Goal: Transaction & Acquisition: Purchase product/service

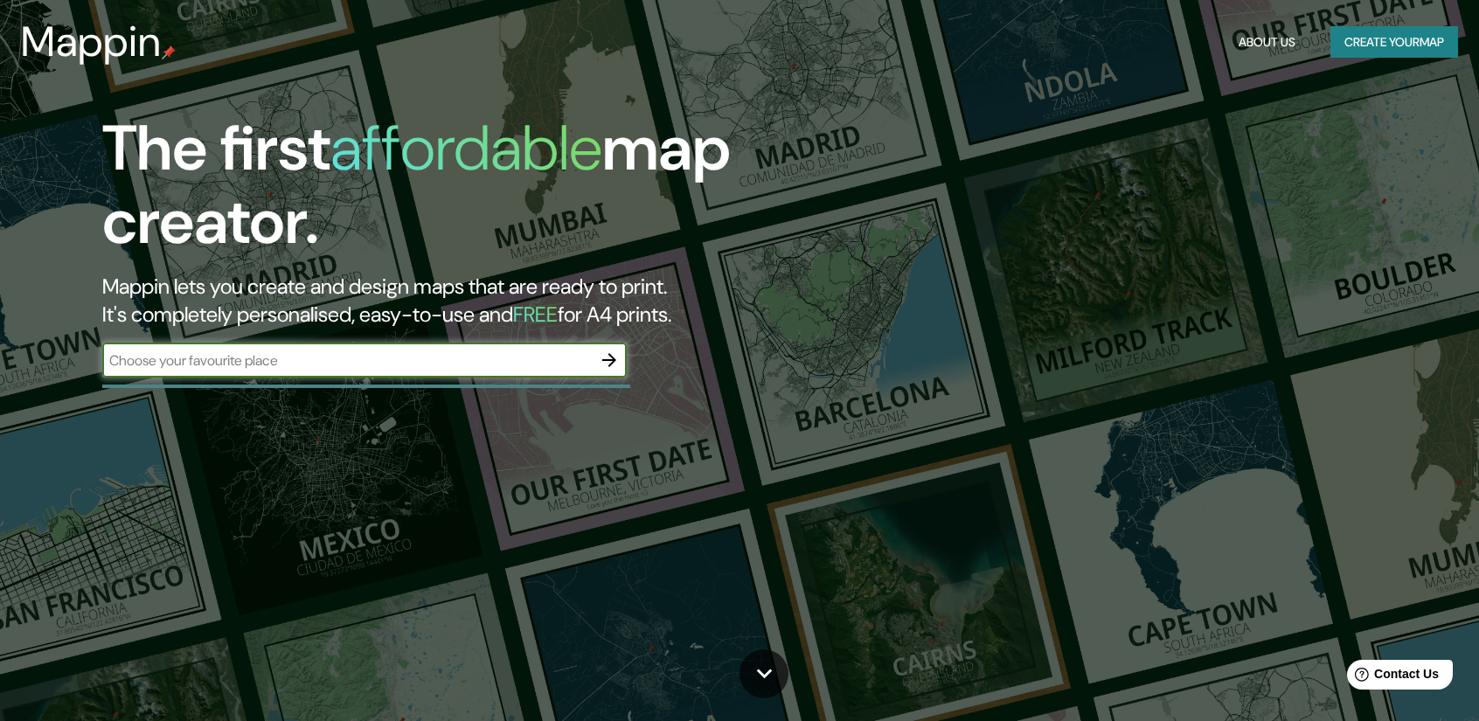
click at [292, 366] on input "text" at bounding box center [347, 361] width 490 height 20
type input "managua"
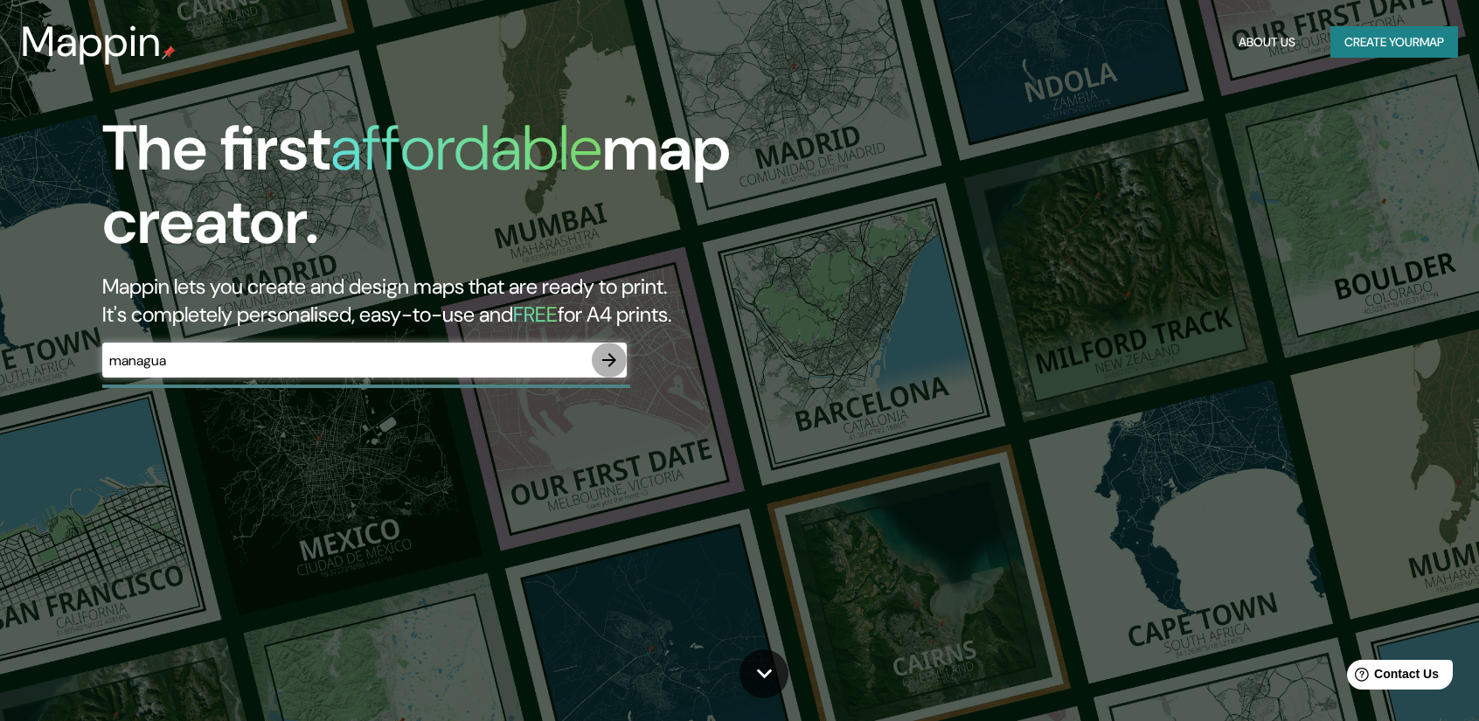
click at [606, 361] on icon "button" at bounding box center [609, 360] width 21 height 21
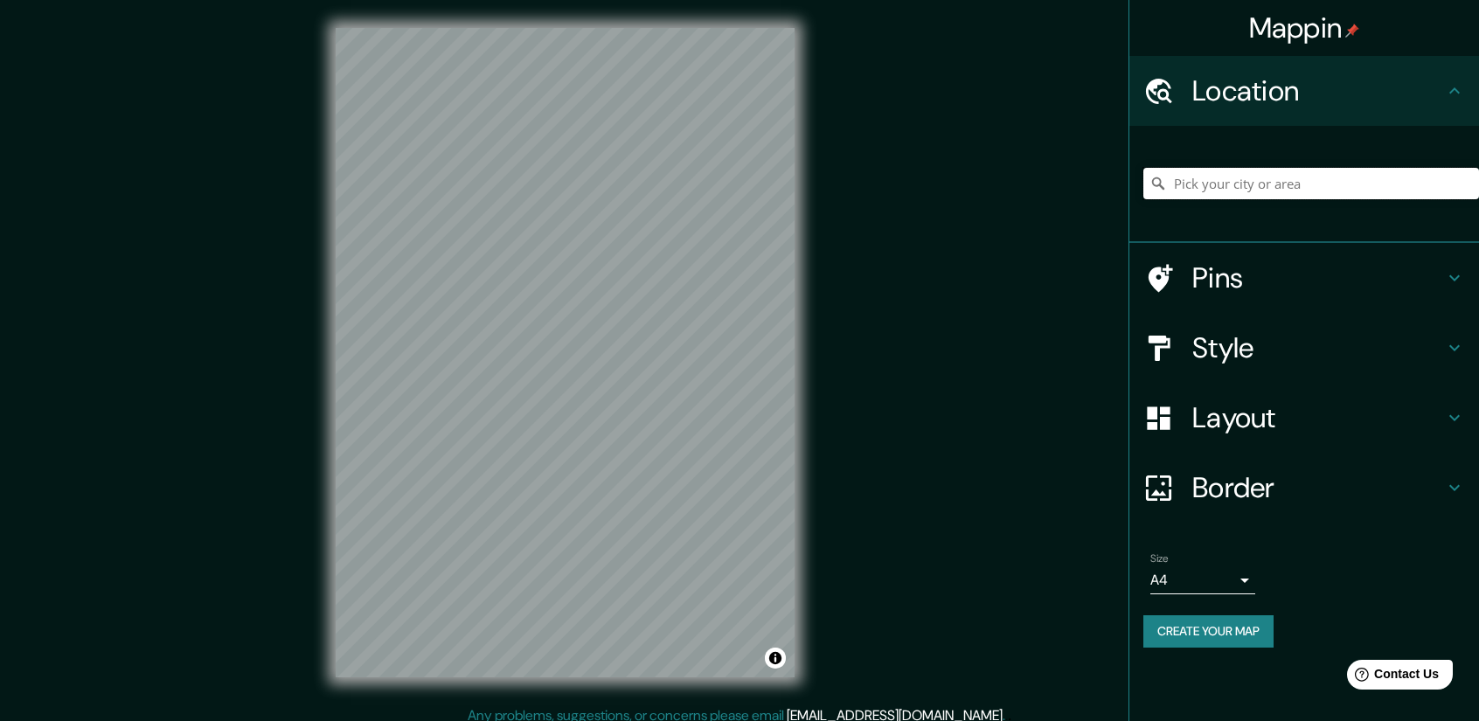
click at [1203, 190] on input "Pick your city or area" at bounding box center [1311, 183] width 336 height 31
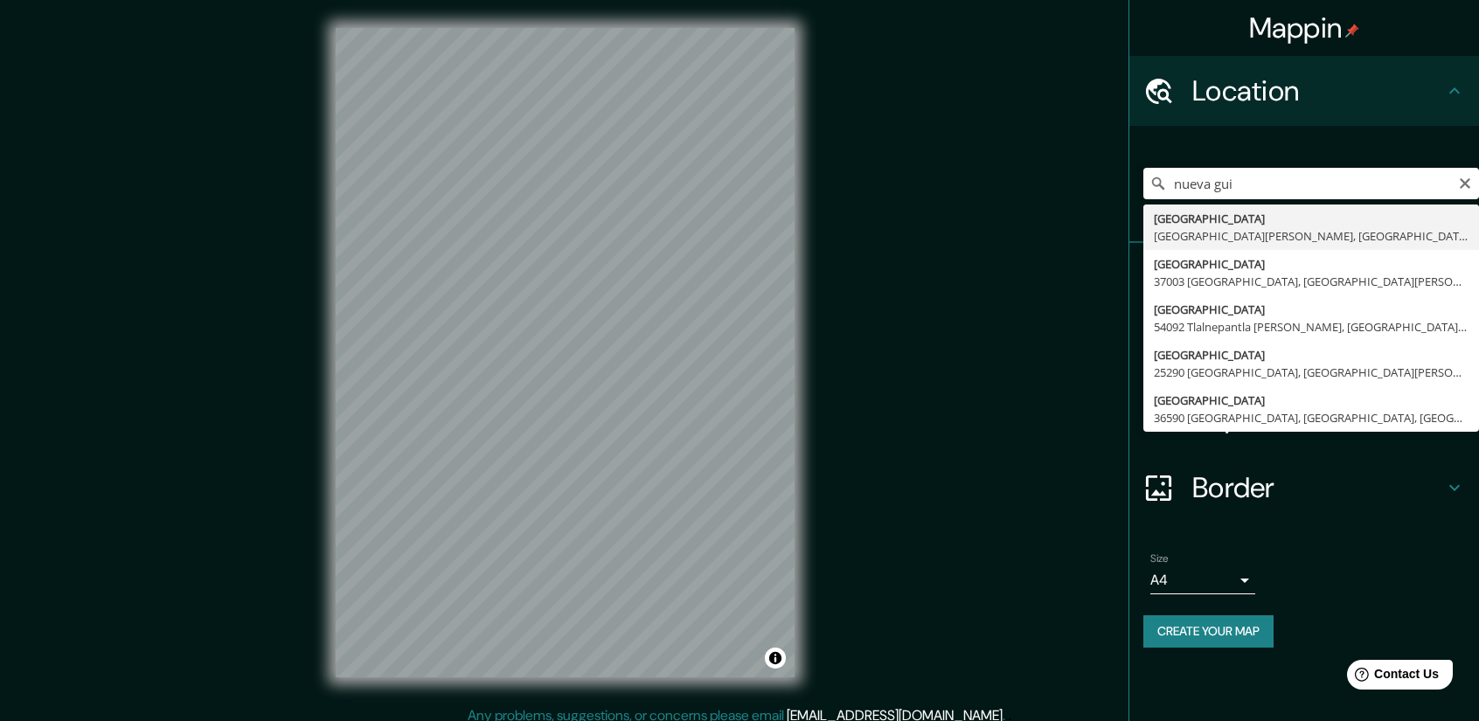
type input "[GEOGRAPHIC_DATA], [GEOGRAPHIC_DATA][PERSON_NAME], [GEOGRAPHIC_DATA]"
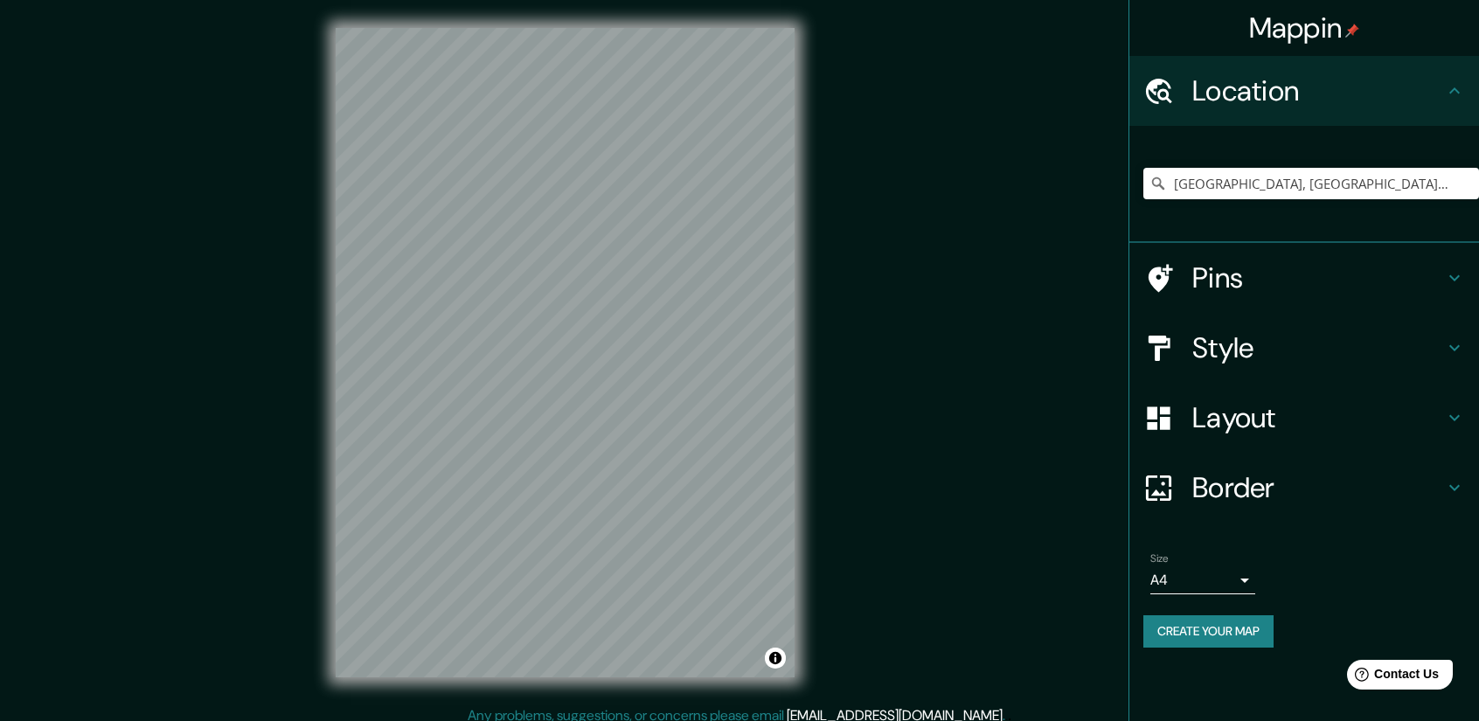
click at [872, 320] on div "Mappin Location [GEOGRAPHIC_DATA], [GEOGRAPHIC_DATA][PERSON_NAME] [GEOGRAPHIC_D…" at bounding box center [739, 366] width 1479 height 733
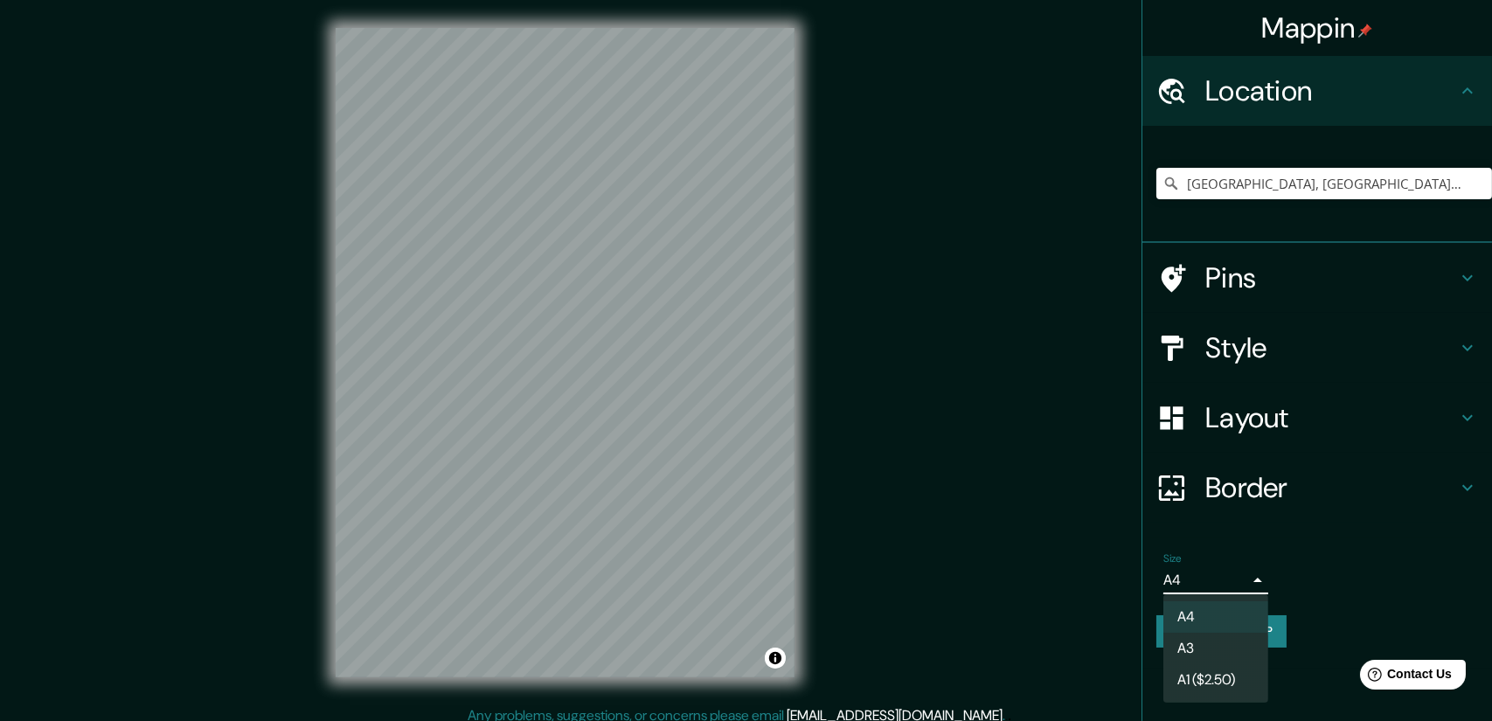
click at [1244, 581] on body "Mappin Location [GEOGRAPHIC_DATA], [GEOGRAPHIC_DATA][PERSON_NAME] [GEOGRAPHIC_D…" at bounding box center [746, 360] width 1492 height 721
click at [1198, 647] on li "A3" at bounding box center [1215, 648] width 105 height 31
type input "a4"
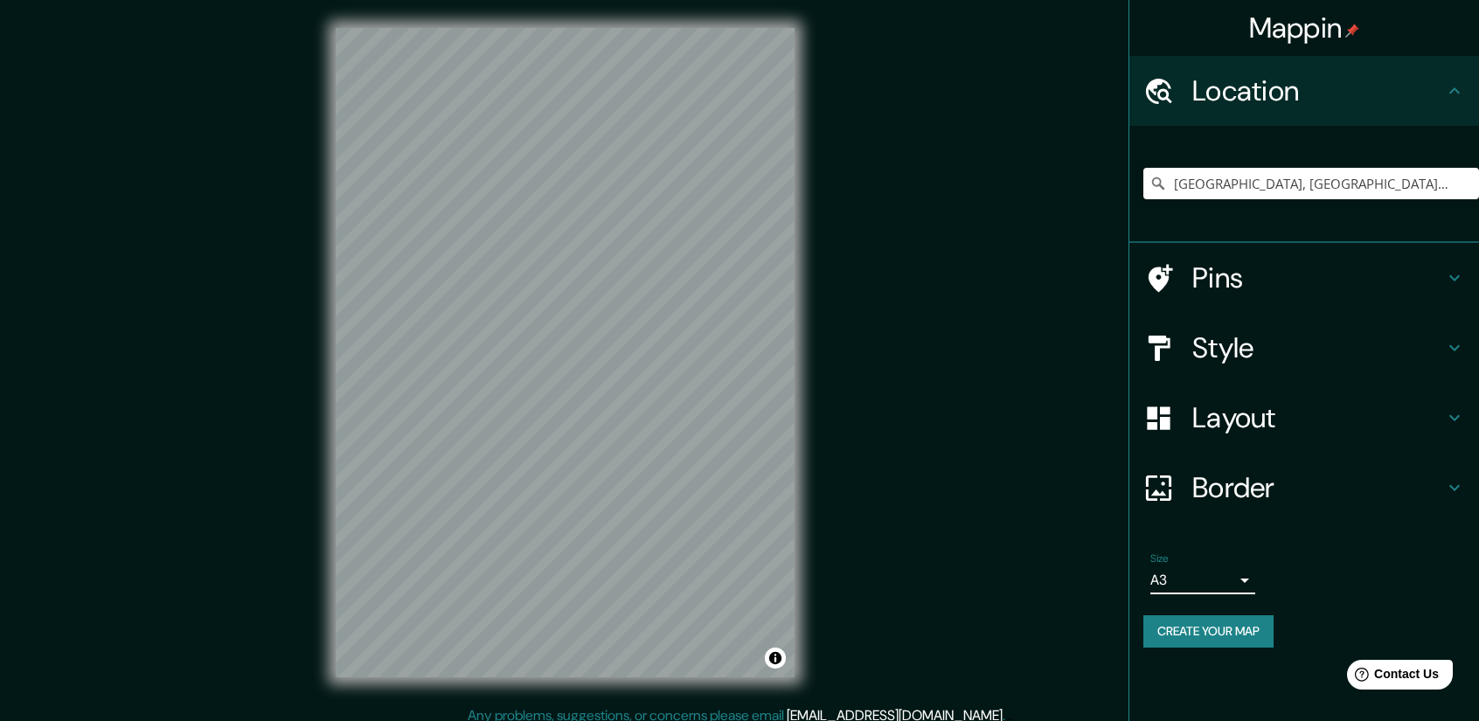
click at [1450, 410] on icon at bounding box center [1454, 417] width 21 height 21
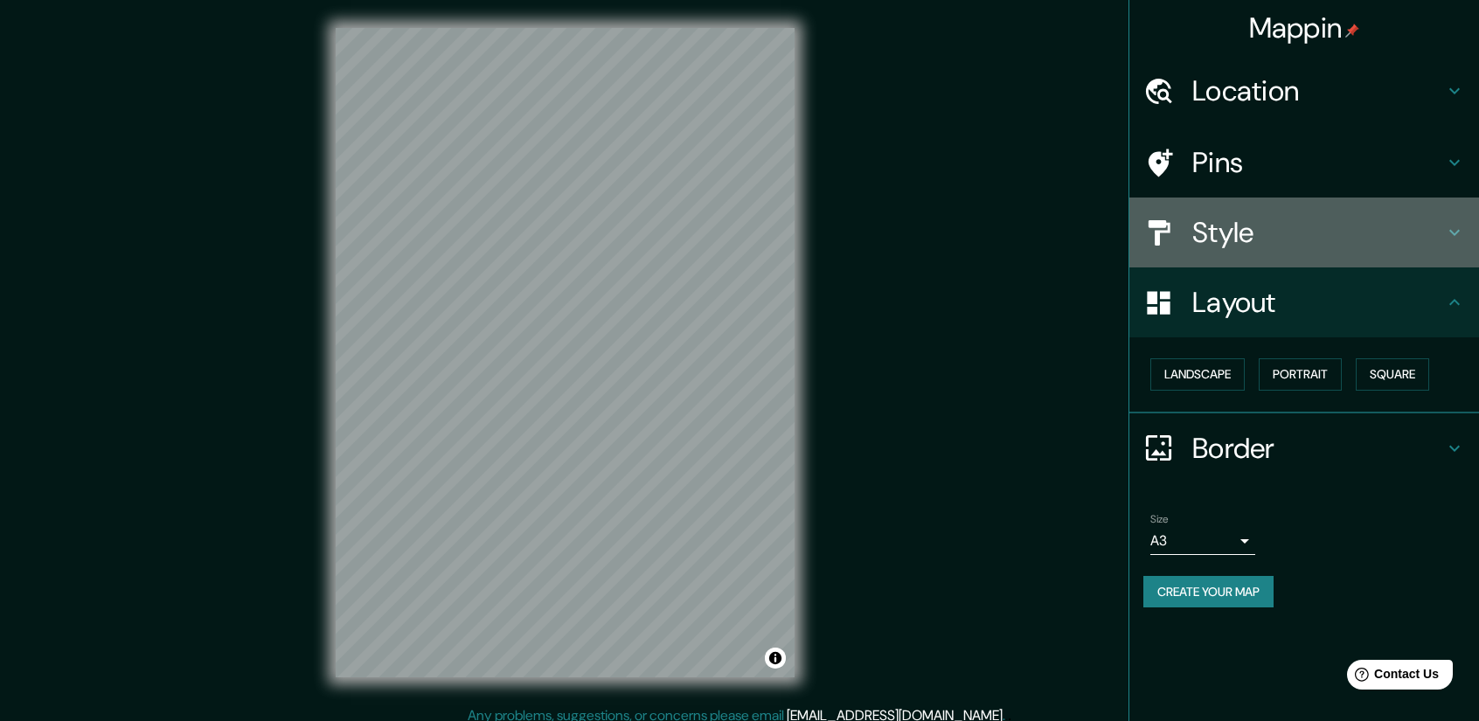
click at [1459, 223] on icon at bounding box center [1454, 232] width 21 height 21
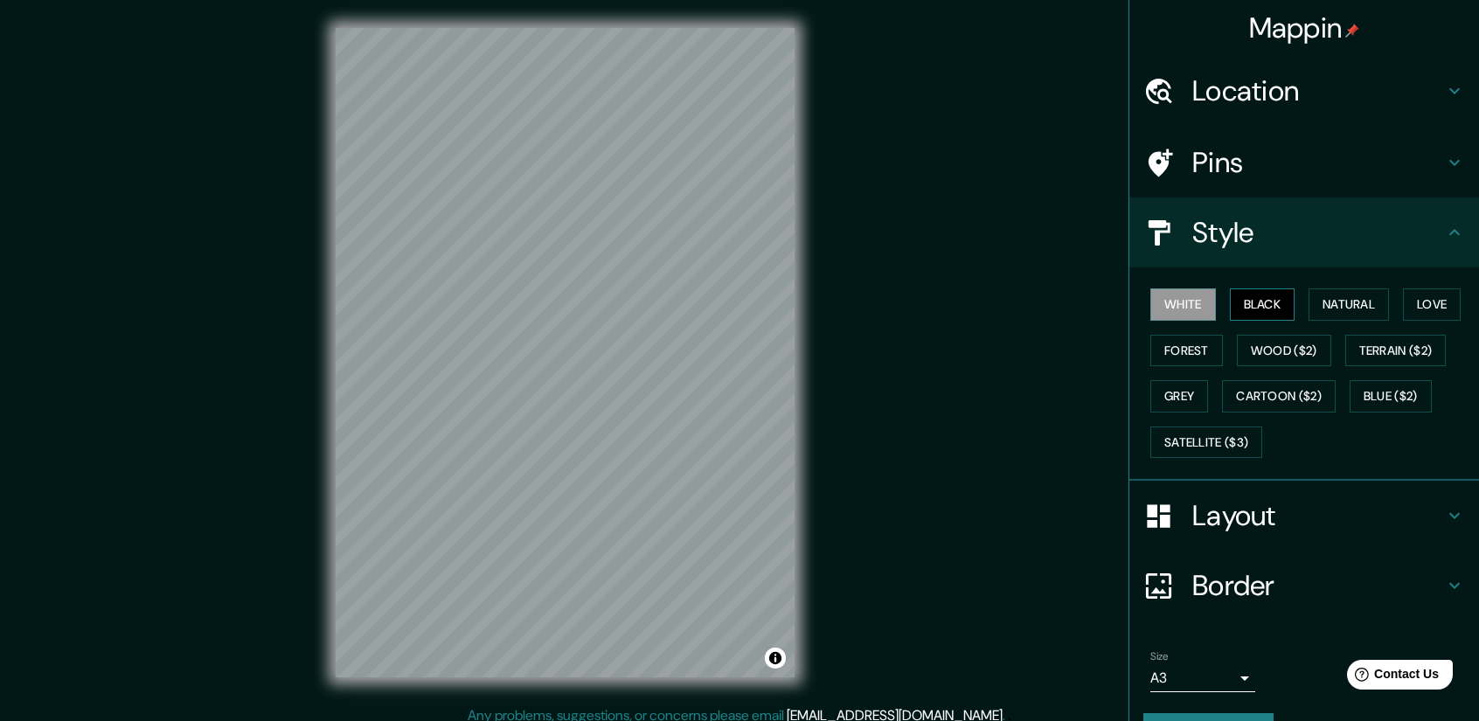
click at [1256, 305] on button "Black" at bounding box center [1263, 304] width 66 height 32
click at [1326, 313] on button "Natural" at bounding box center [1349, 304] width 80 height 32
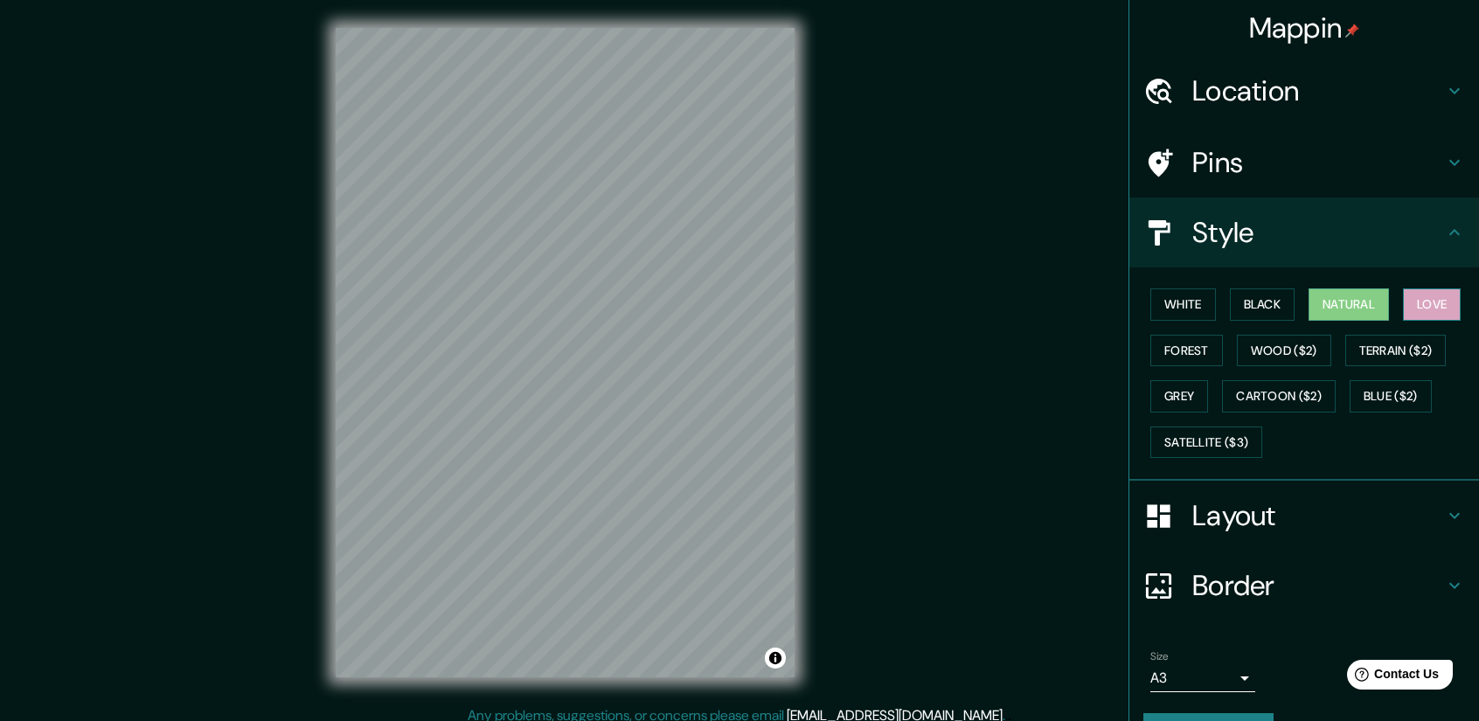
click at [1414, 309] on button "Love" at bounding box center [1432, 304] width 58 height 32
click at [1194, 349] on button "Forest" at bounding box center [1186, 351] width 73 height 32
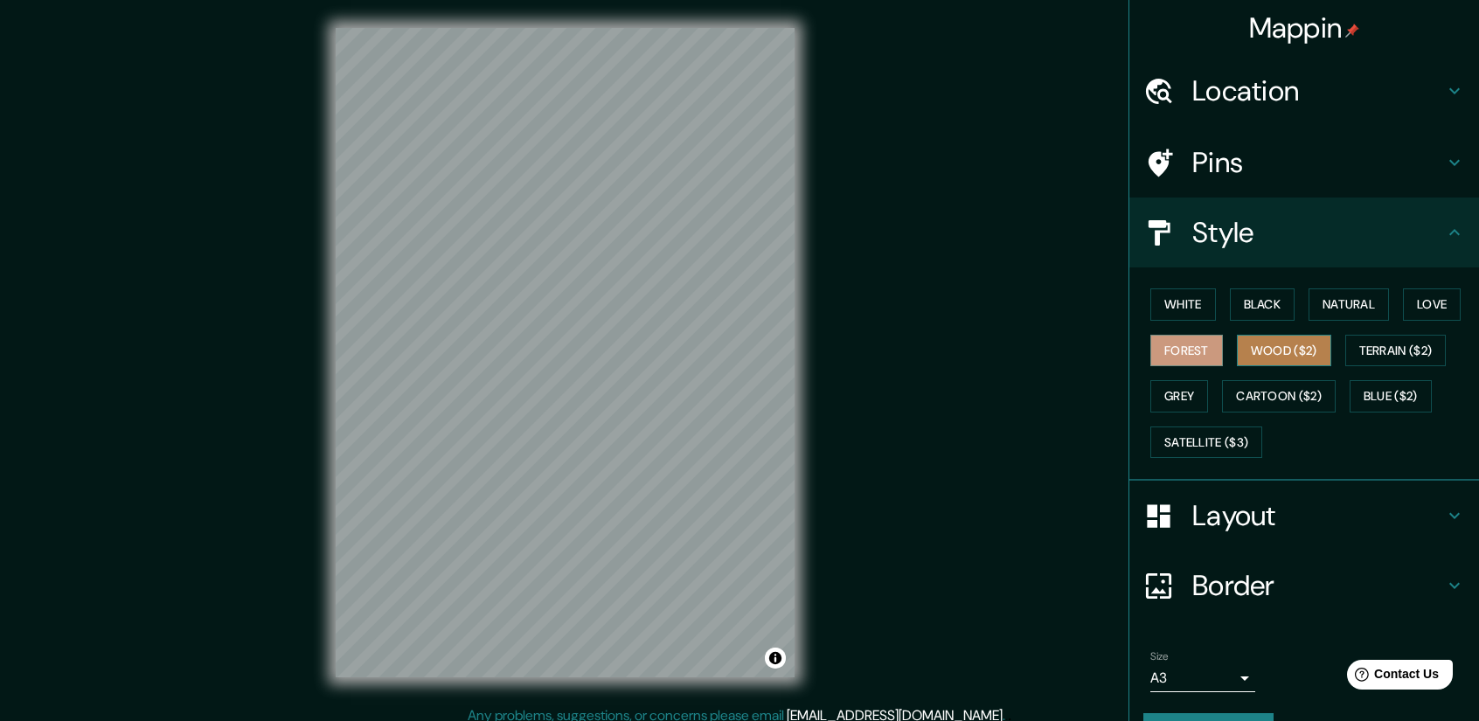
click at [1249, 363] on button "Wood ($2)" at bounding box center [1284, 351] width 94 height 32
click at [1357, 353] on button "Terrain ($2)" at bounding box center [1395, 351] width 101 height 32
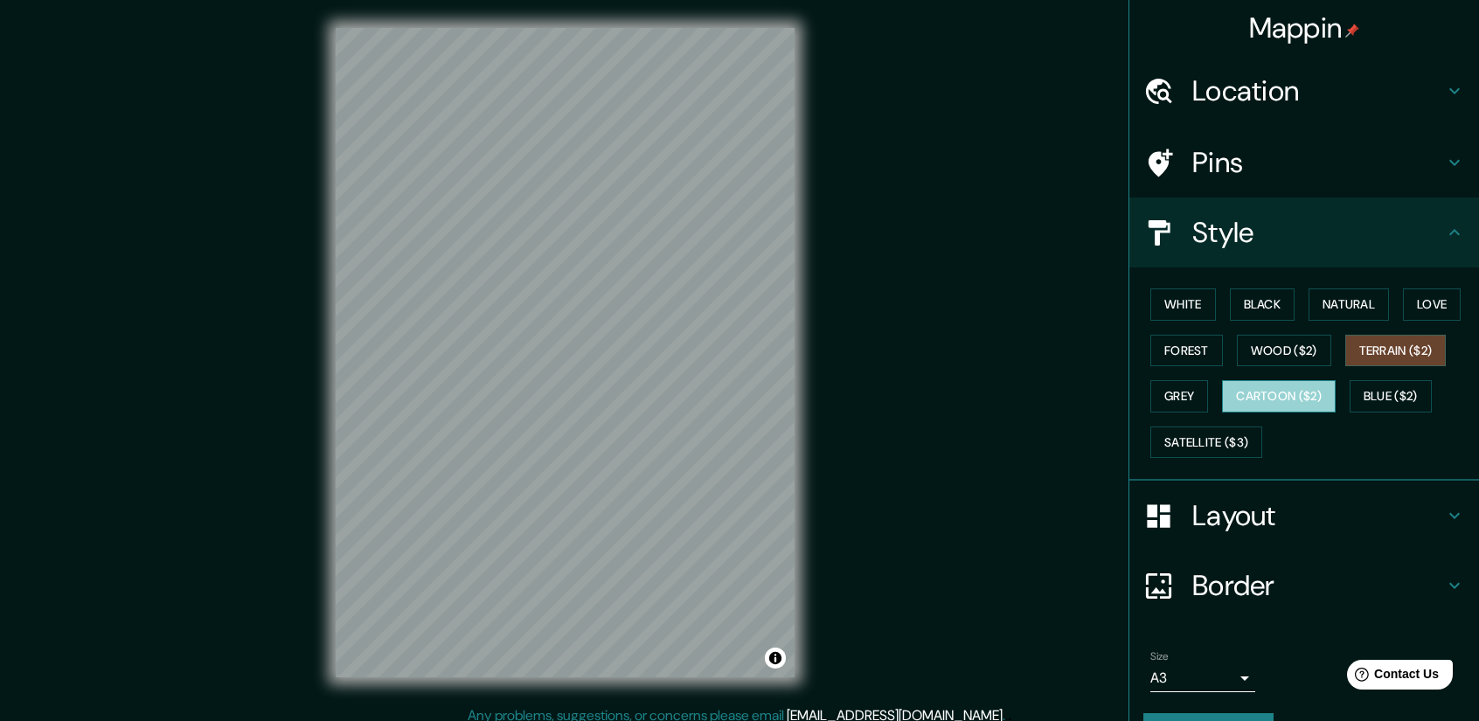
click at [1266, 389] on button "Cartoon ($2)" at bounding box center [1279, 396] width 114 height 32
click at [1172, 405] on button "Grey" at bounding box center [1179, 396] width 58 height 32
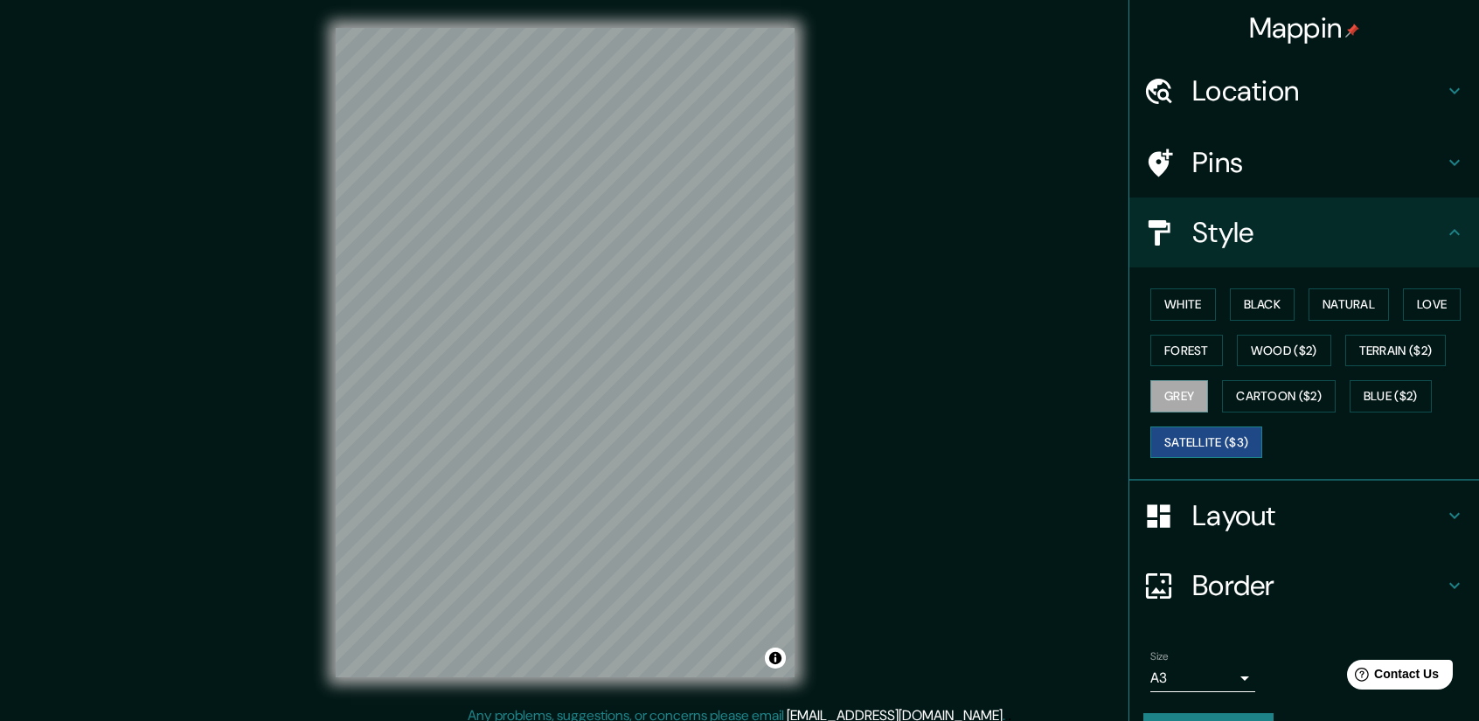
click at [1177, 429] on button "Satellite ($3)" at bounding box center [1206, 443] width 112 height 32
click at [1236, 292] on button "Black" at bounding box center [1263, 304] width 66 height 32
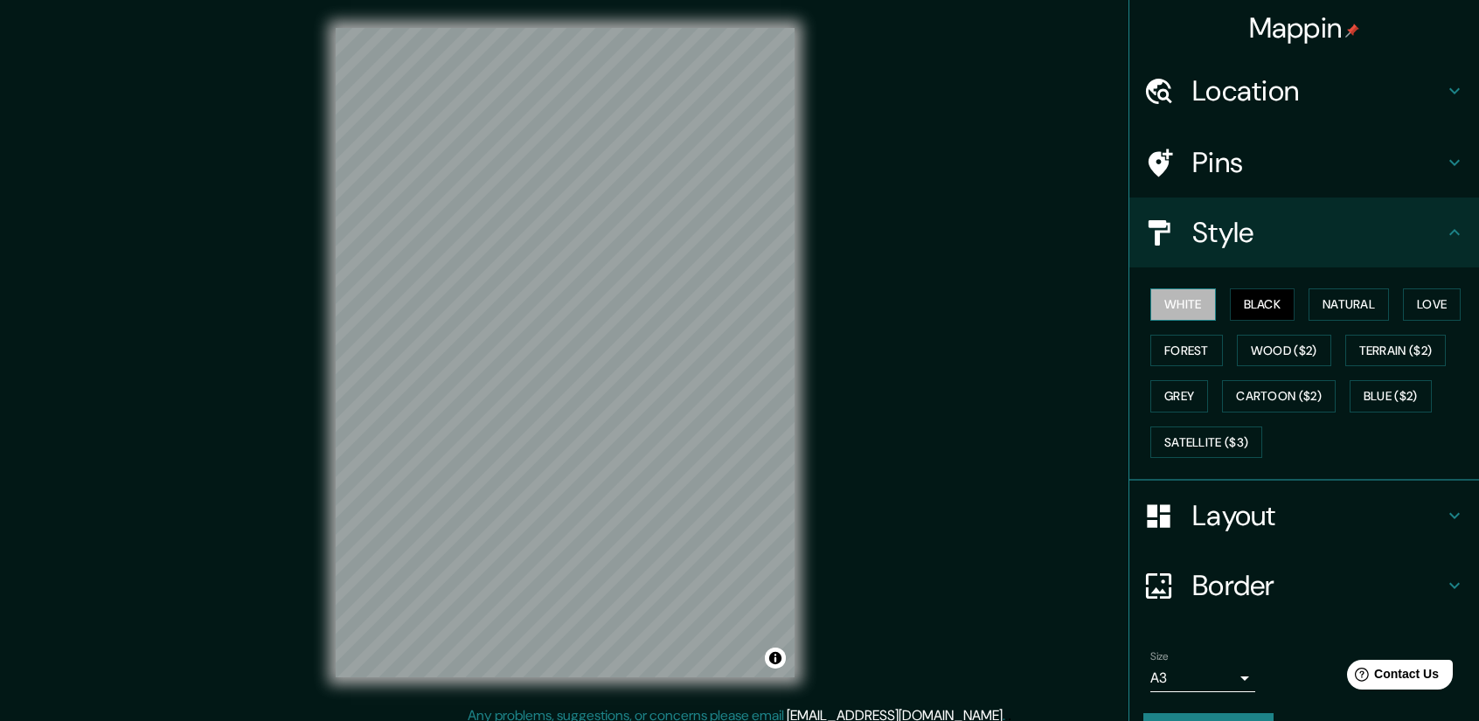
click at [1190, 292] on button "White" at bounding box center [1183, 304] width 66 height 32
click at [1213, 430] on button "Satellite ($3)" at bounding box center [1206, 443] width 112 height 32
click at [1445, 171] on icon at bounding box center [1454, 162] width 21 height 21
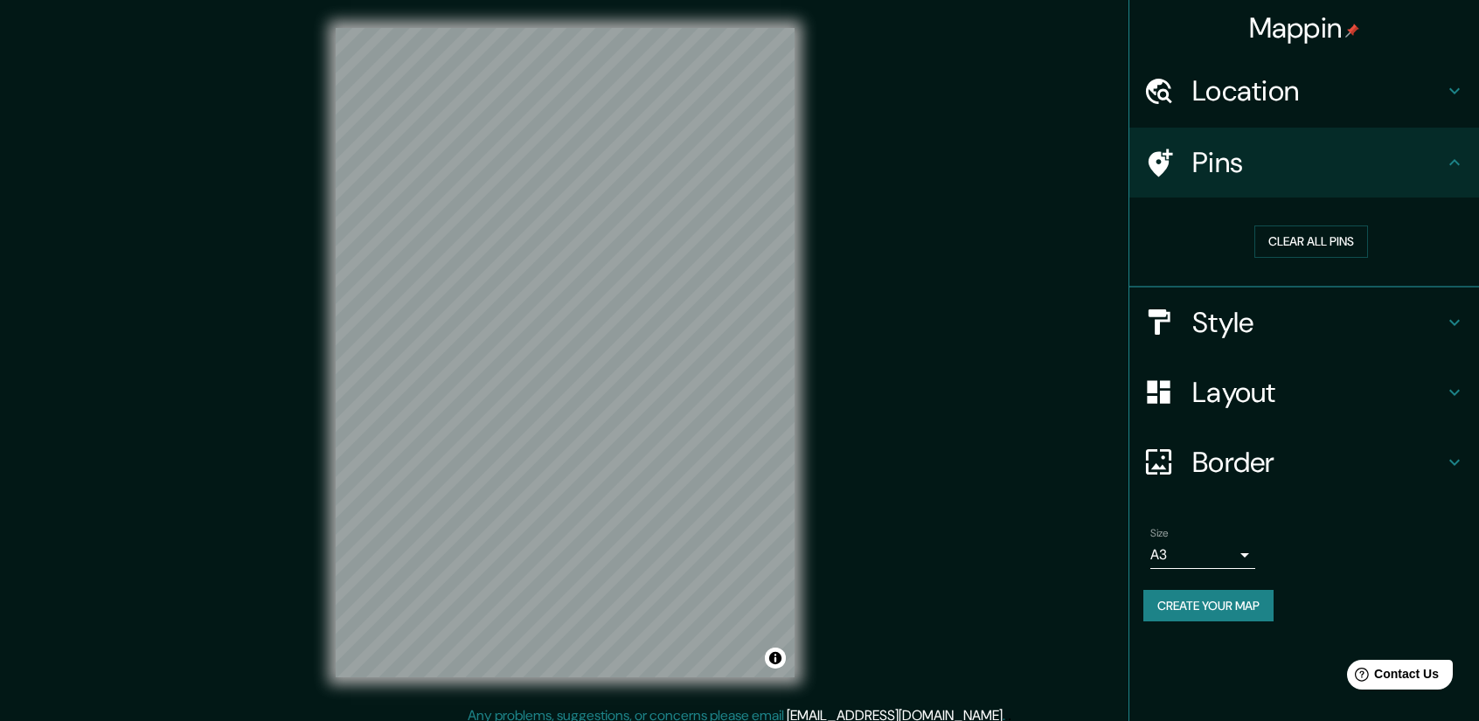
click at [1437, 93] on h4 "Location" at bounding box center [1318, 90] width 252 height 35
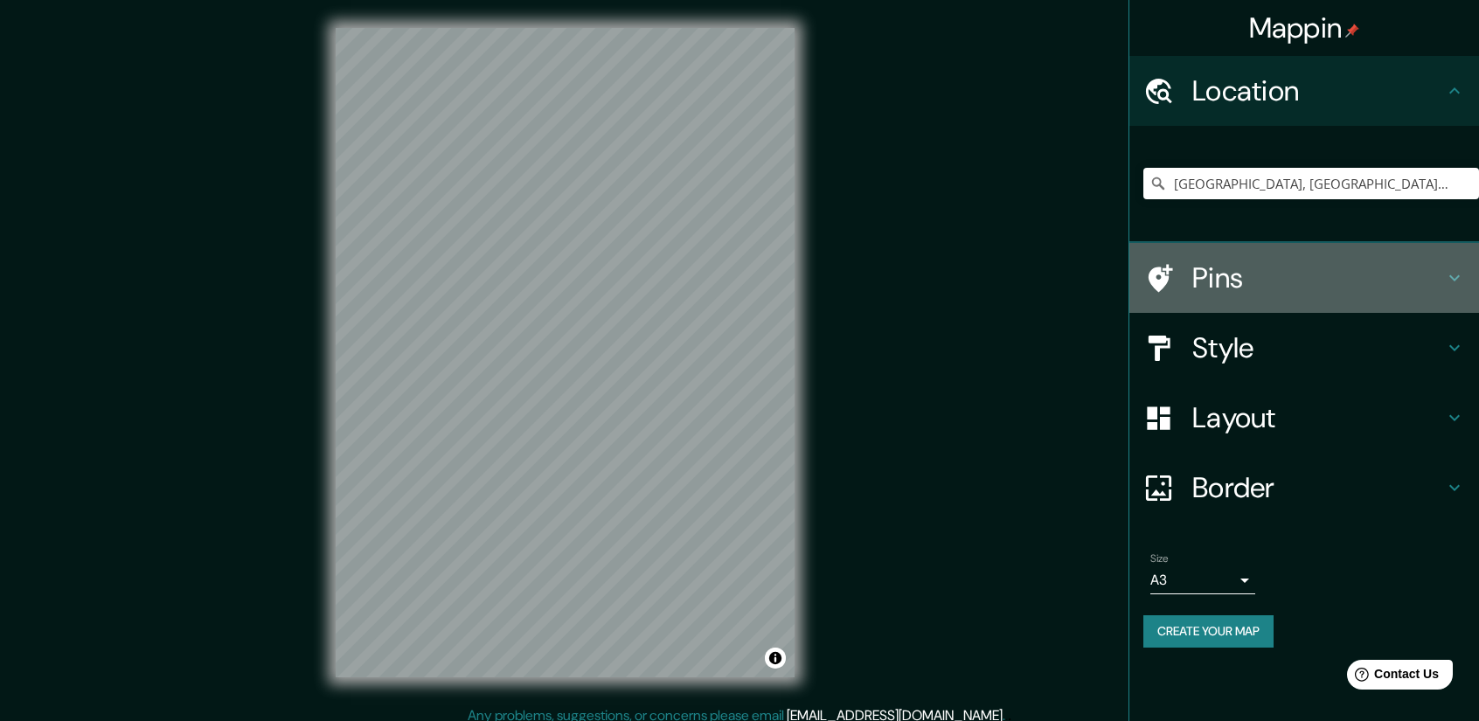
click at [1449, 273] on icon at bounding box center [1454, 277] width 21 height 21
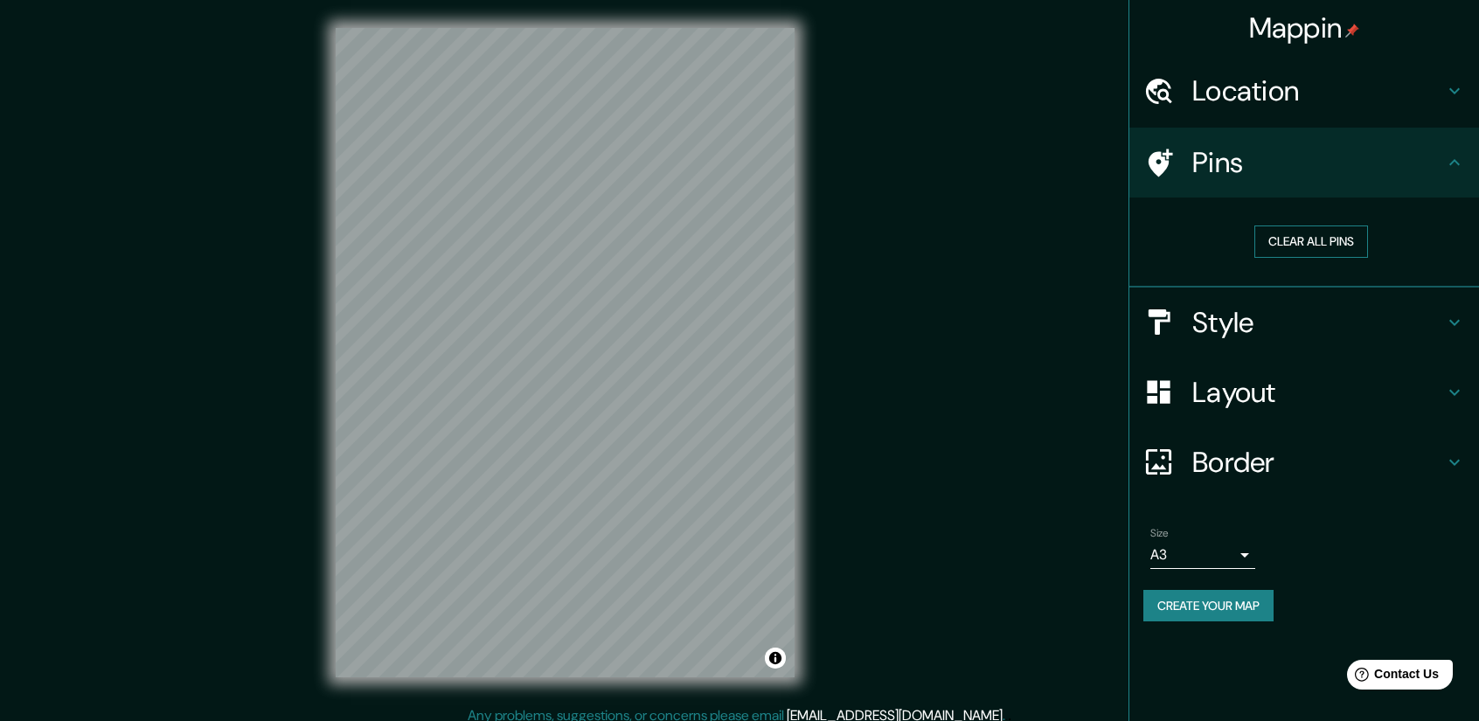
click at [1311, 236] on button "Clear all pins" at bounding box center [1311, 242] width 114 height 32
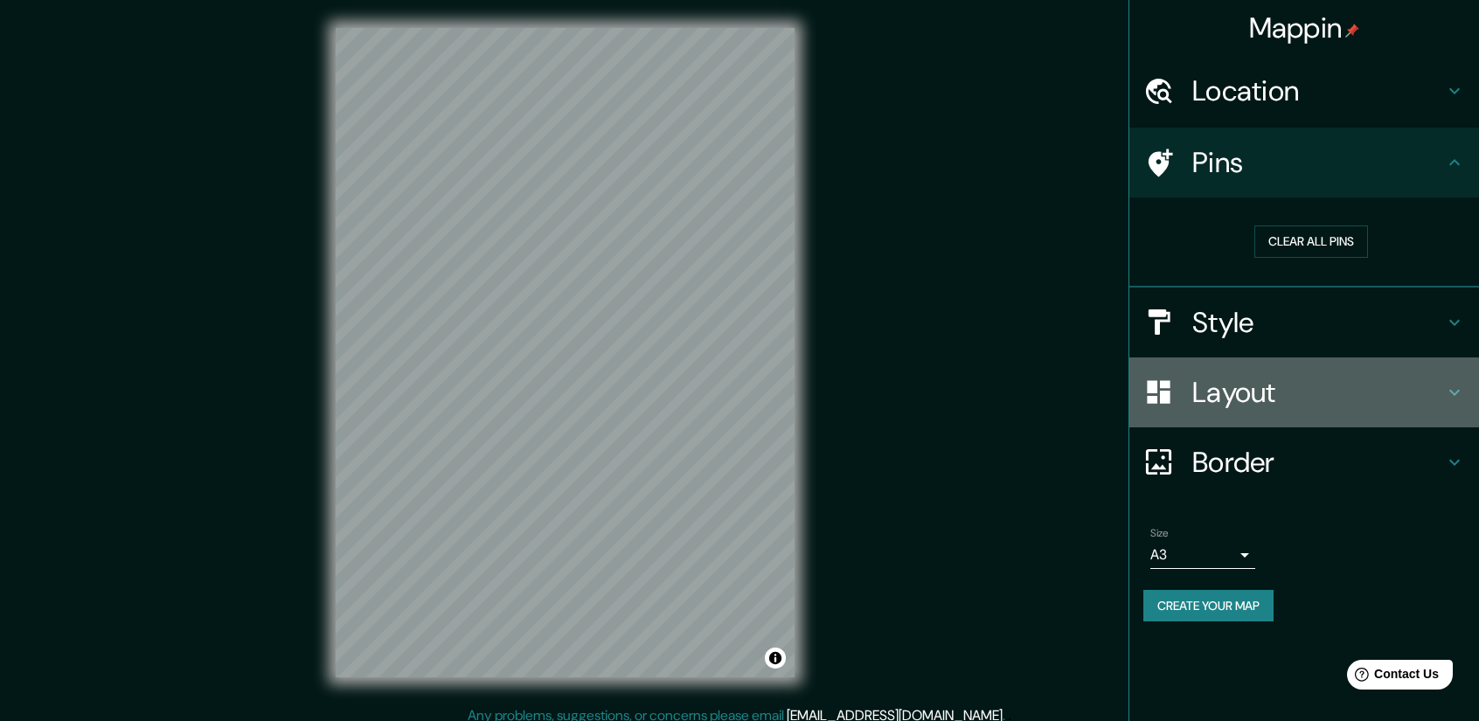
click at [1448, 385] on icon at bounding box center [1454, 392] width 21 height 21
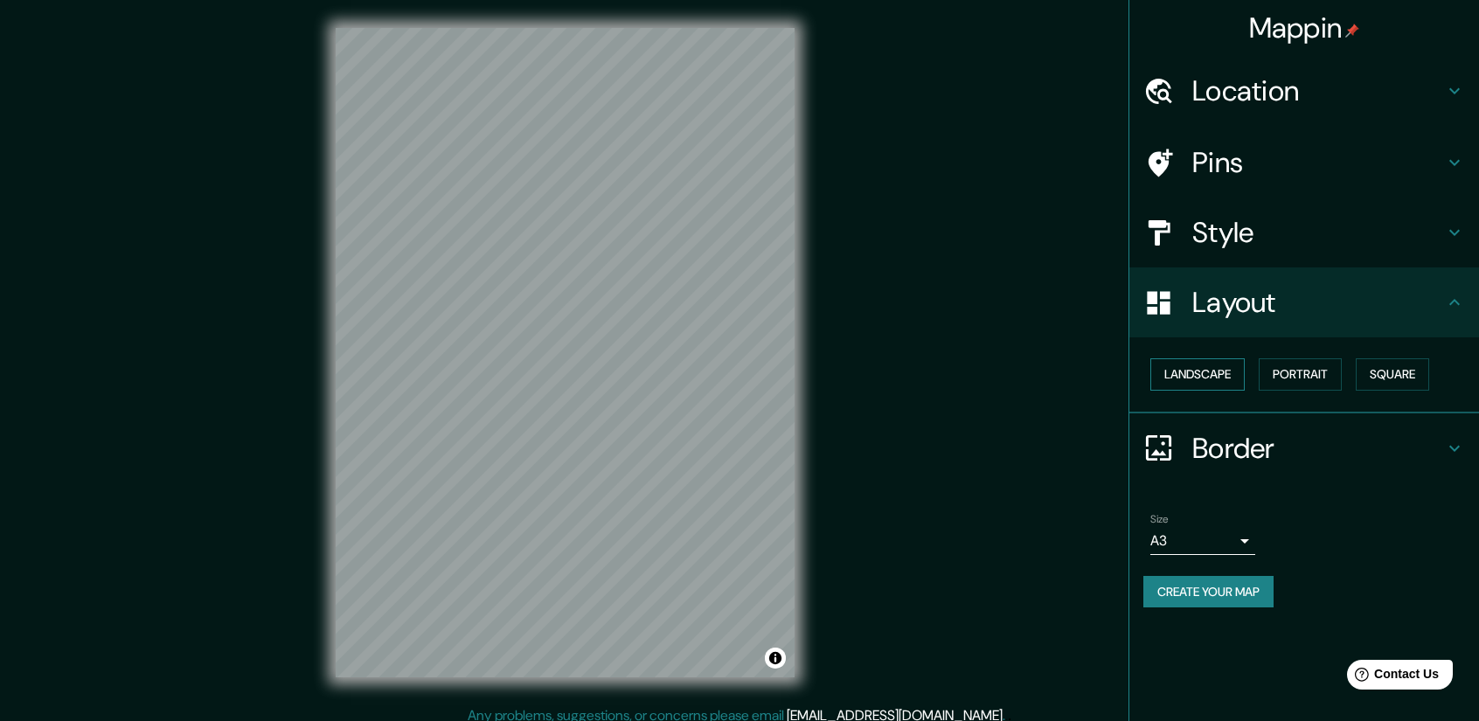
click at [1202, 372] on button "Landscape" at bounding box center [1197, 374] width 94 height 32
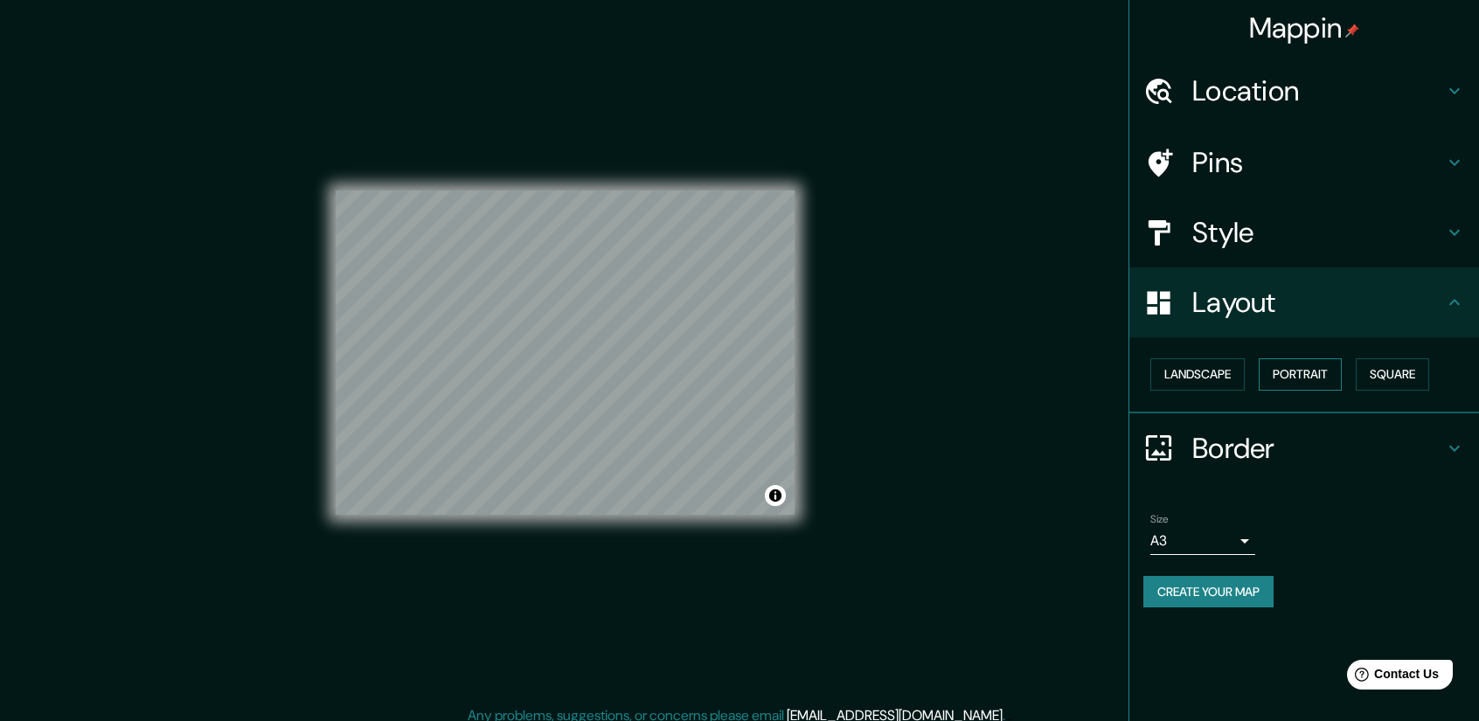
click at [1299, 372] on button "Portrait" at bounding box center [1300, 374] width 83 height 32
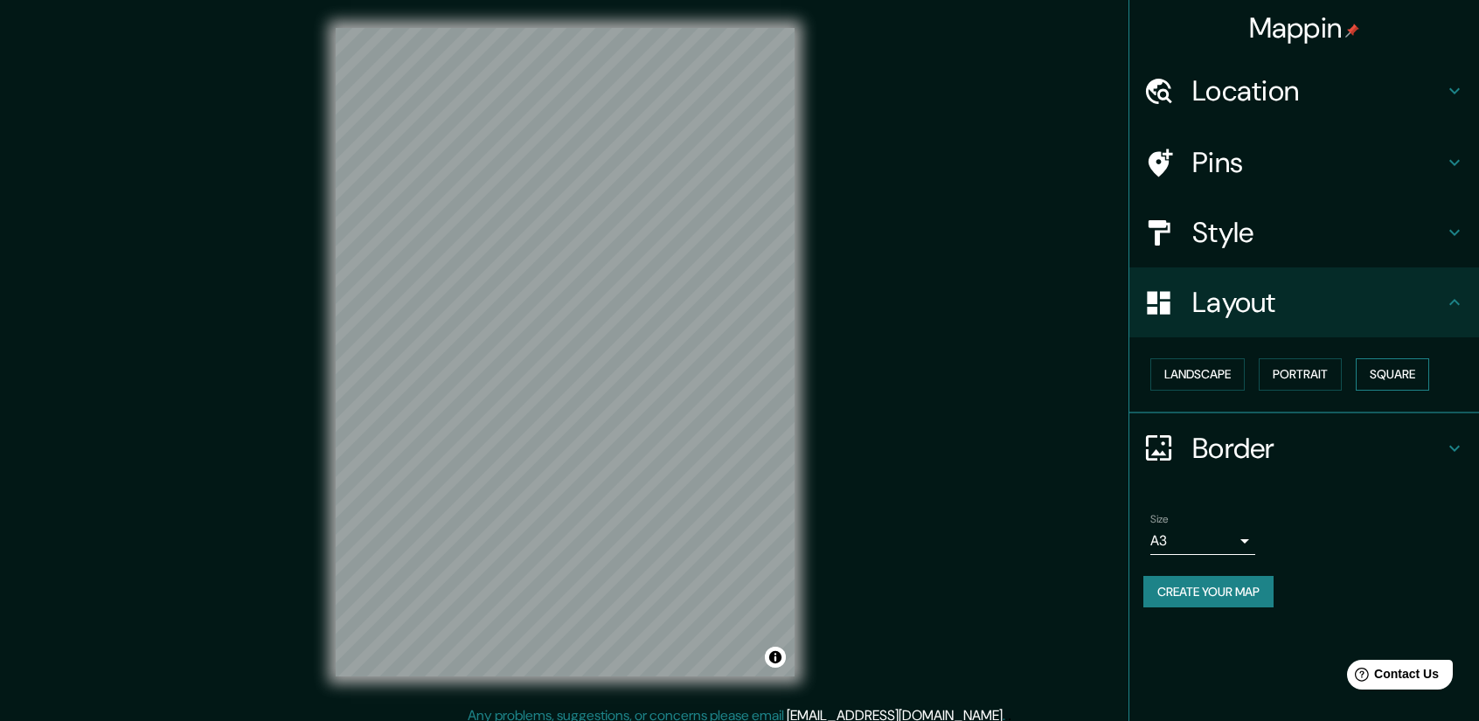
click at [1400, 376] on button "Square" at bounding box center [1392, 374] width 73 height 32
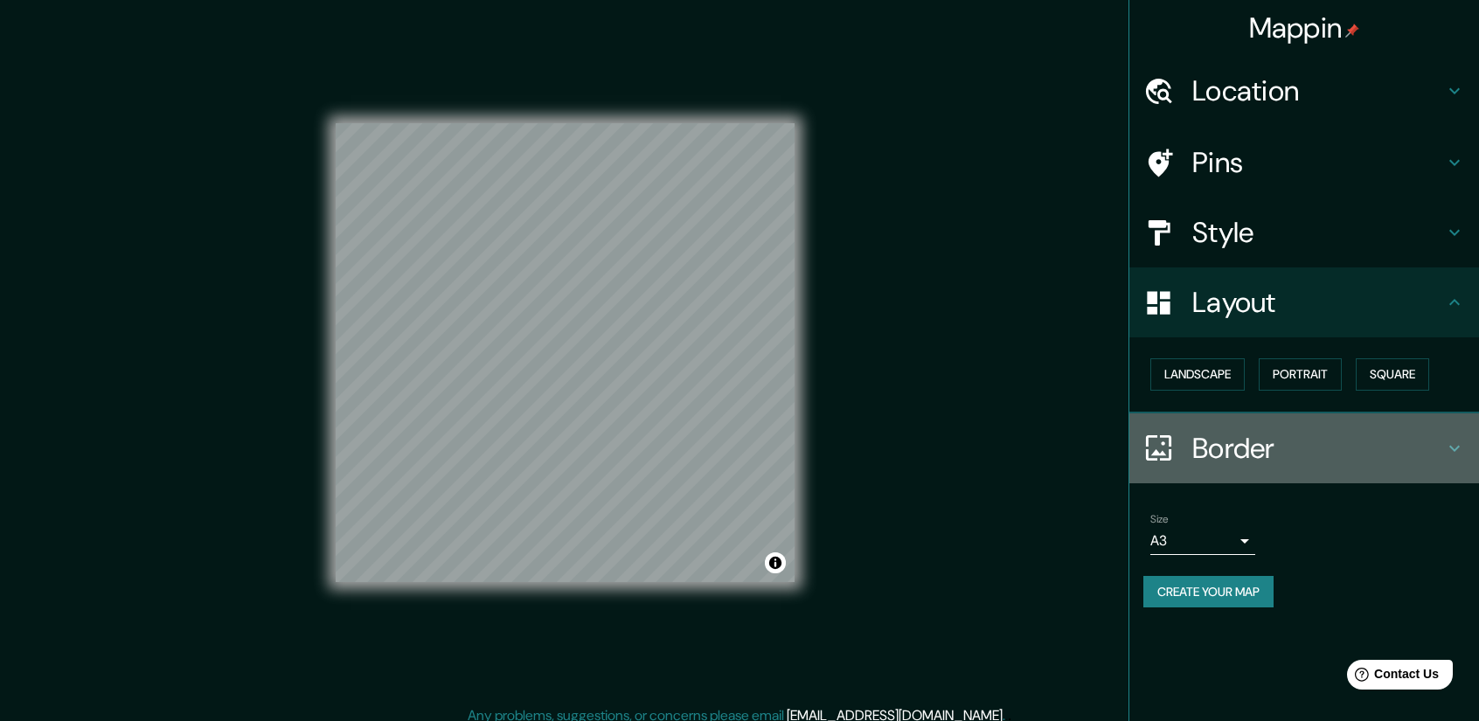
click at [1444, 438] on icon at bounding box center [1454, 448] width 21 height 21
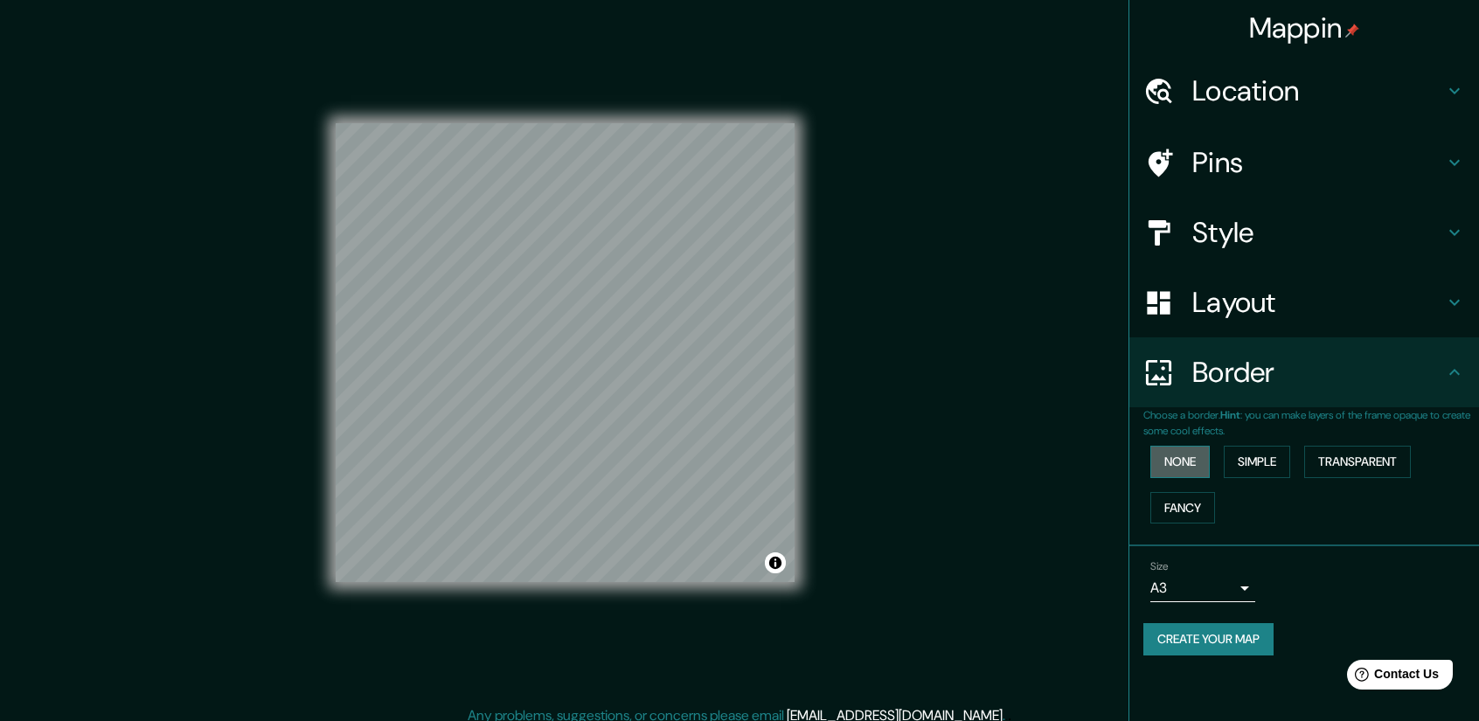
click at [1198, 462] on button "None" at bounding box center [1179, 462] width 59 height 32
click at [1253, 466] on button "Simple" at bounding box center [1257, 462] width 66 height 32
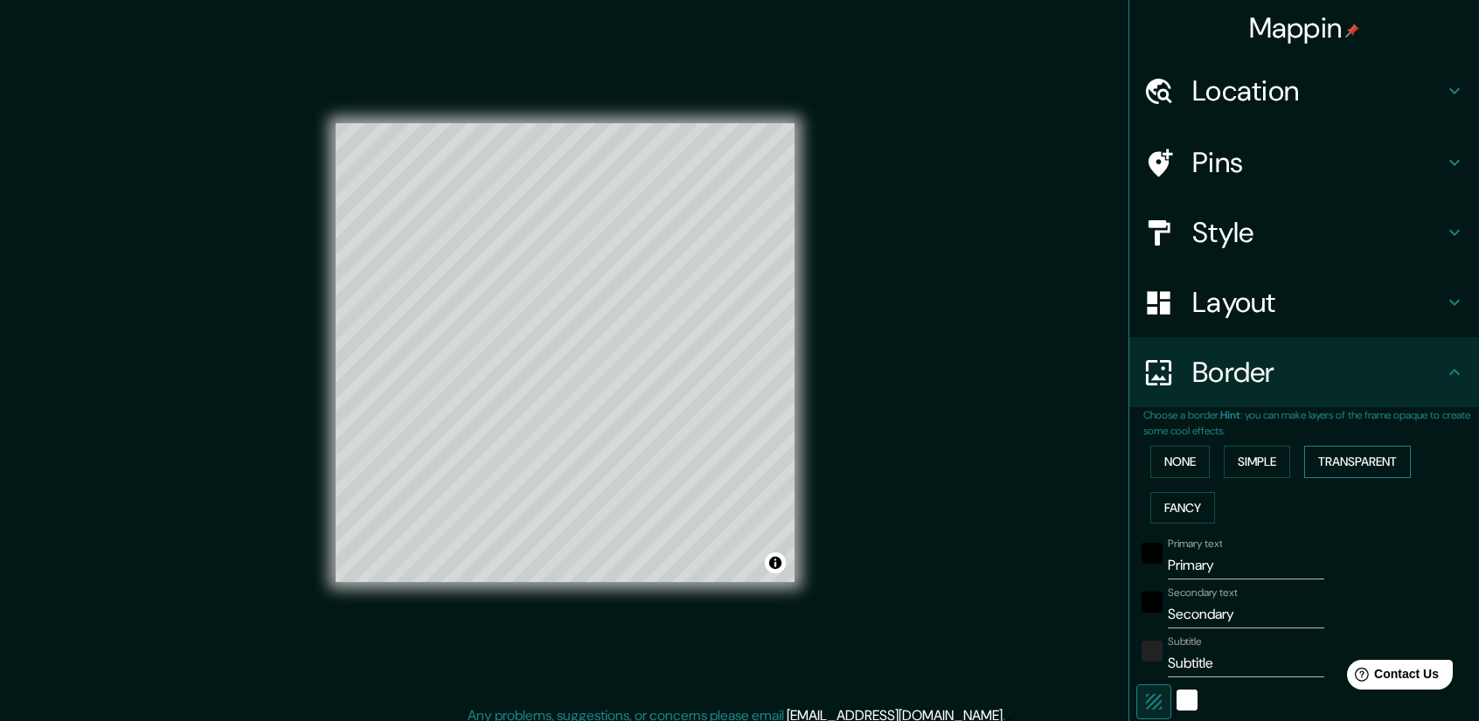
click at [1323, 471] on button "Transparent" at bounding box center [1357, 462] width 107 height 32
click at [1166, 510] on button "Fancy" at bounding box center [1182, 508] width 65 height 32
click at [1153, 454] on button "None" at bounding box center [1179, 462] width 59 height 32
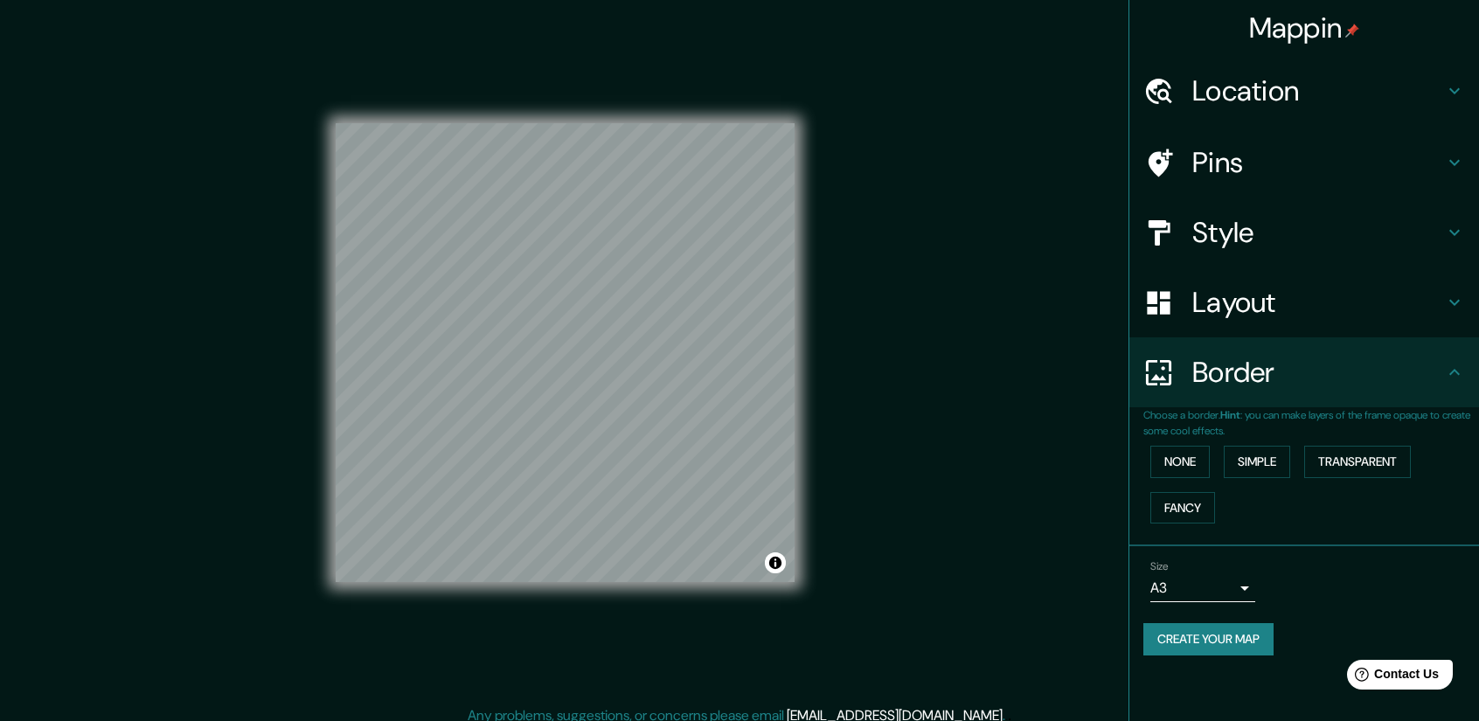
click at [1241, 237] on h4 "Style" at bounding box center [1318, 232] width 252 height 35
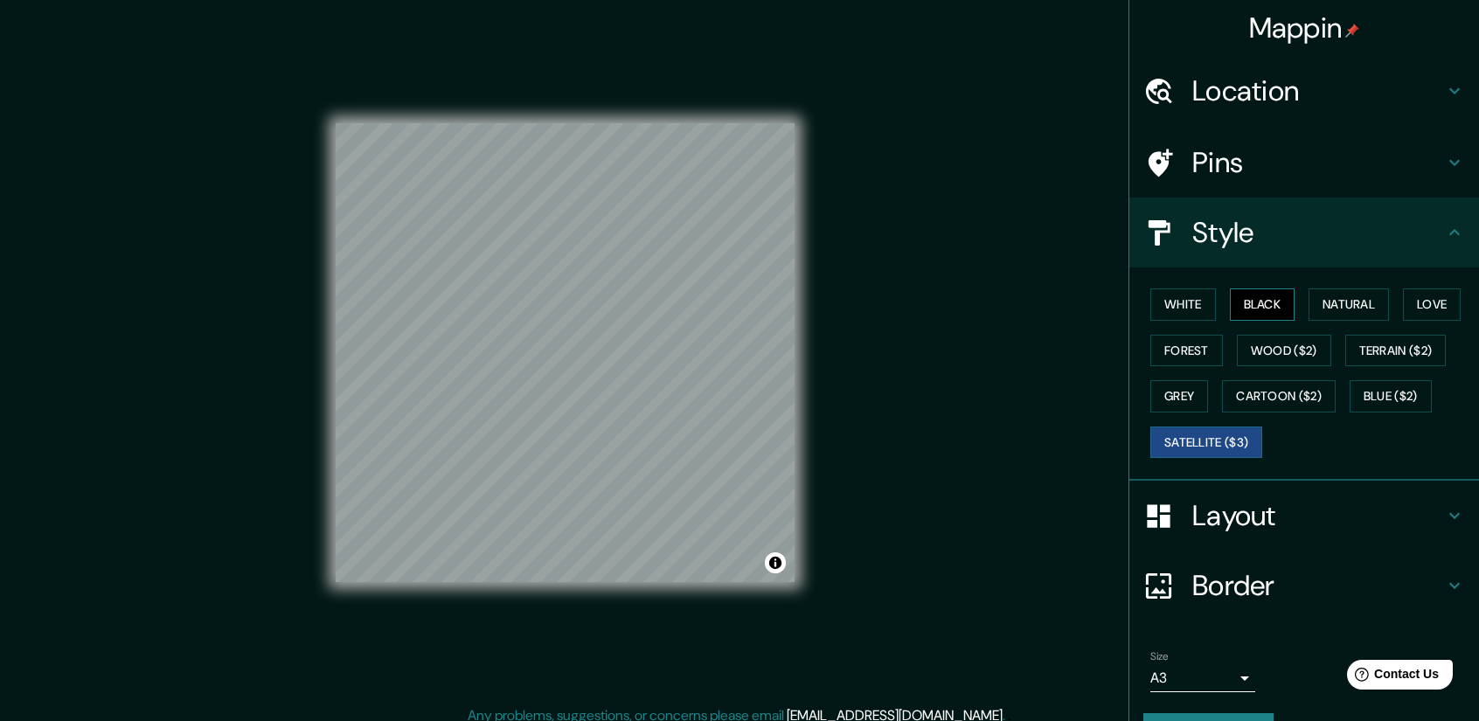
click at [1248, 300] on button "Black" at bounding box center [1263, 304] width 66 height 32
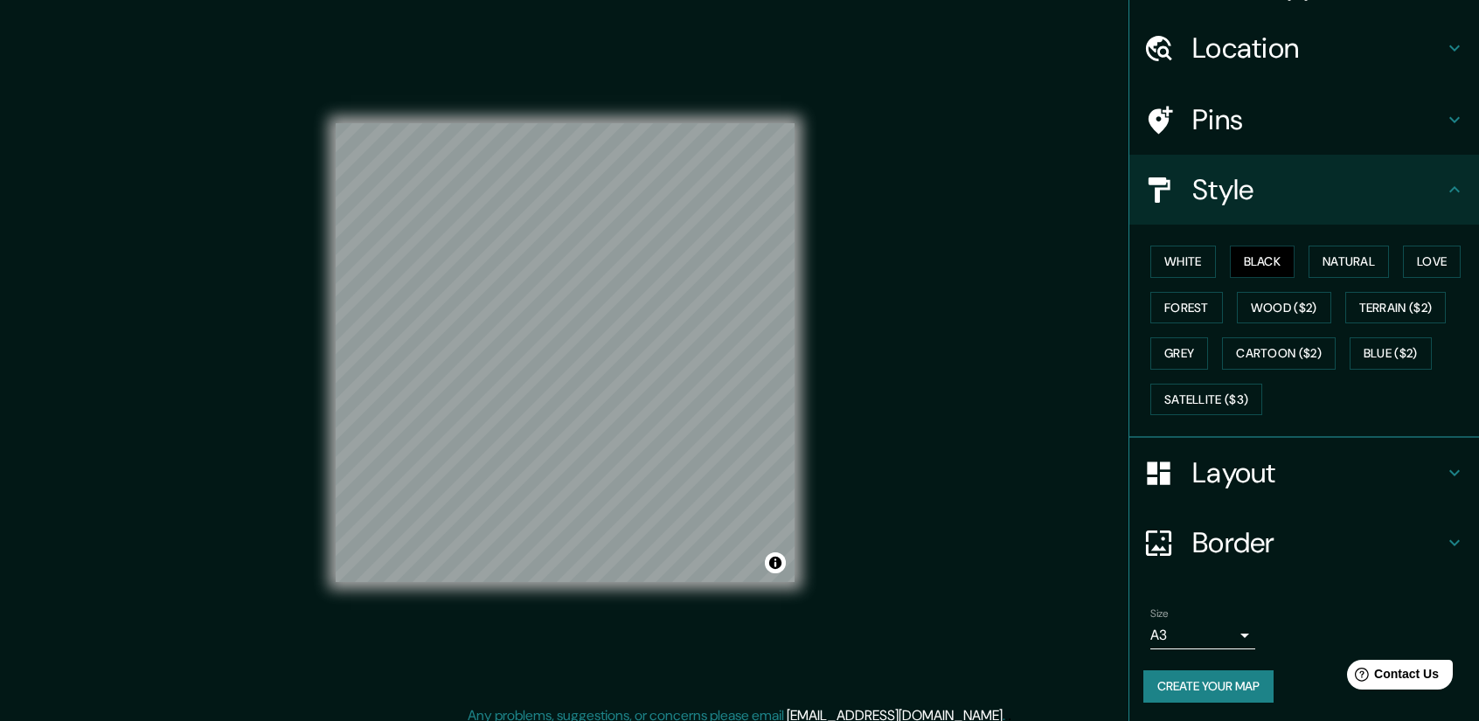
scroll to position [43, 0]
click at [1196, 680] on button "Create your map" at bounding box center [1208, 686] width 130 height 32
click at [1196, 680] on div "Create your map" at bounding box center [1304, 686] width 322 height 32
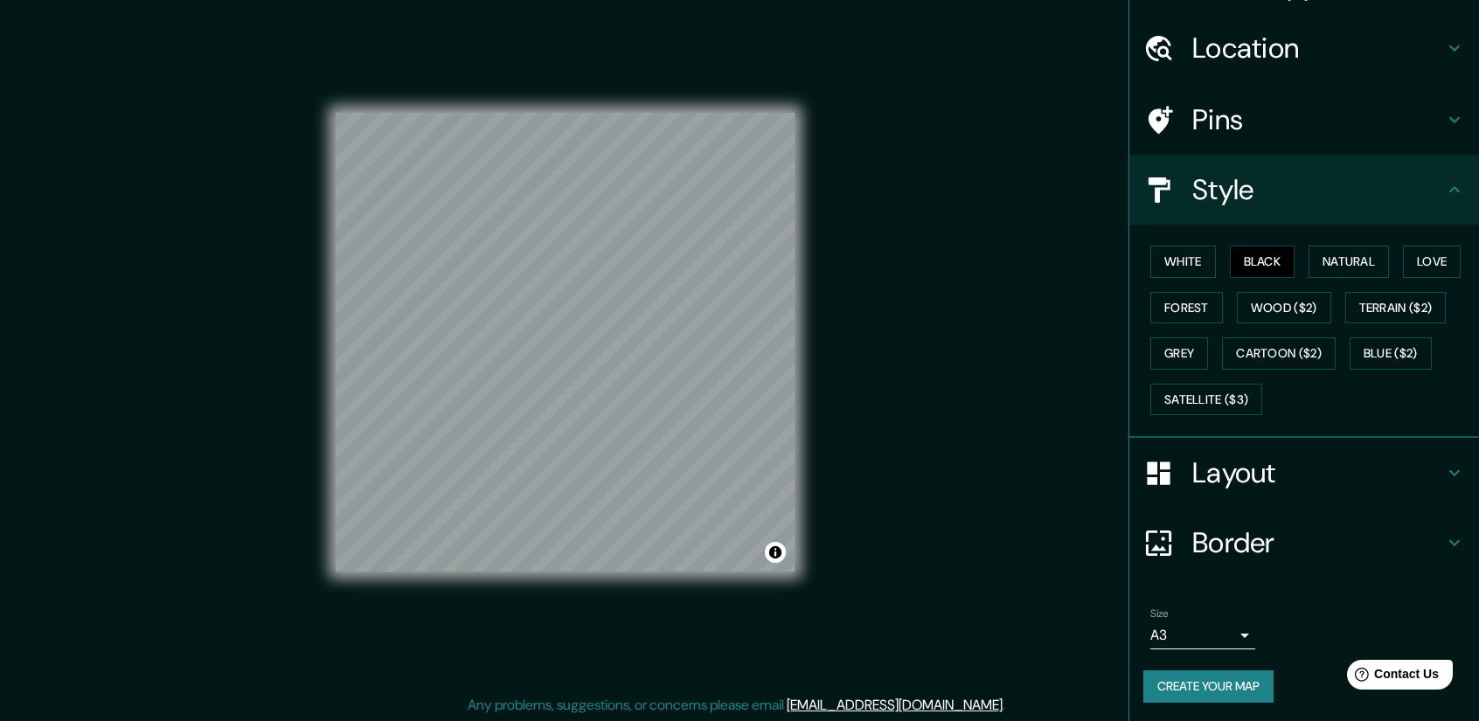
scroll to position [11, 0]
